Goal: Find specific page/section: Find specific page/section

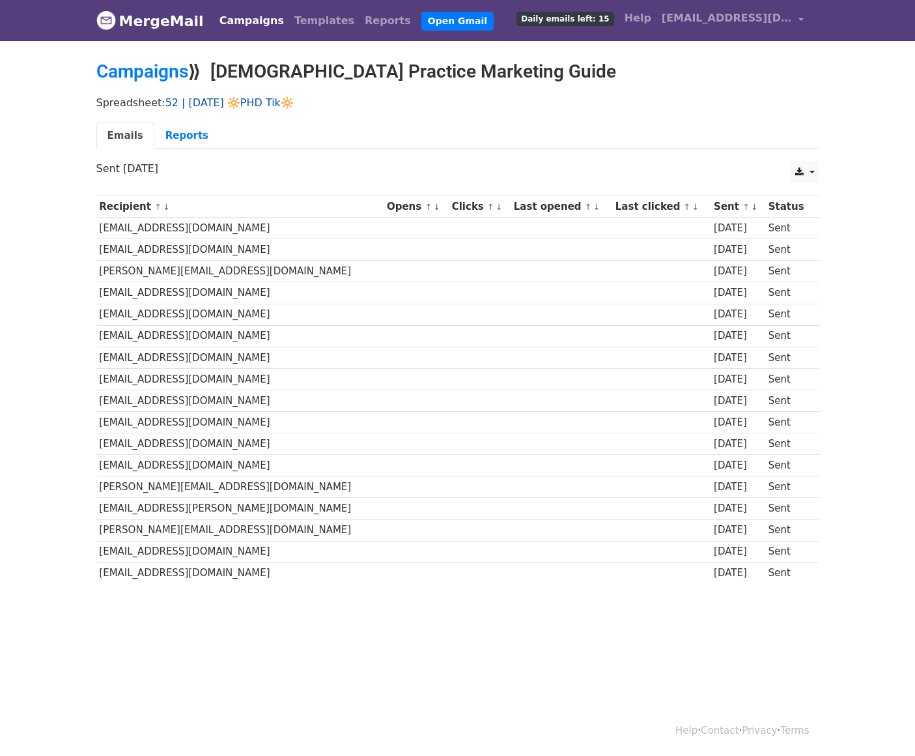
click at [246, 96] on link "52 | [DATE] 🔆PHD Tik🔆" at bounding box center [229, 102] width 128 height 12
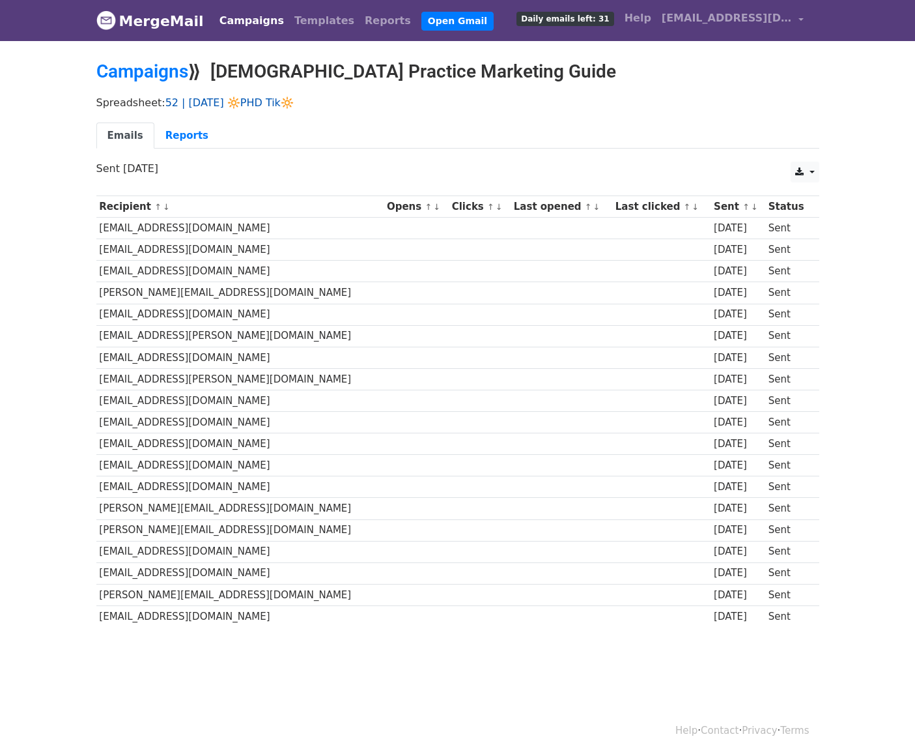
click at [251, 106] on link "52 | [DATE] 🔆PHD Tik🔆" at bounding box center [229, 102] width 128 height 12
click at [263, 10] on link "Campaigns" at bounding box center [251, 21] width 75 height 26
